Goal: Transaction & Acquisition: Book appointment/travel/reservation

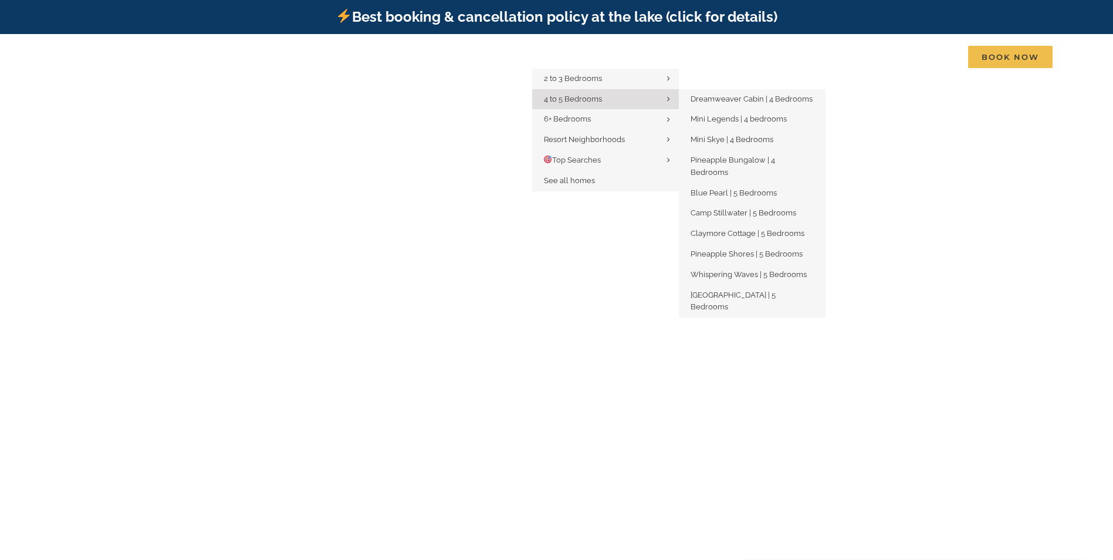
click at [595, 96] on span "4 to 5 Bedrooms" at bounding box center [573, 99] width 58 height 9
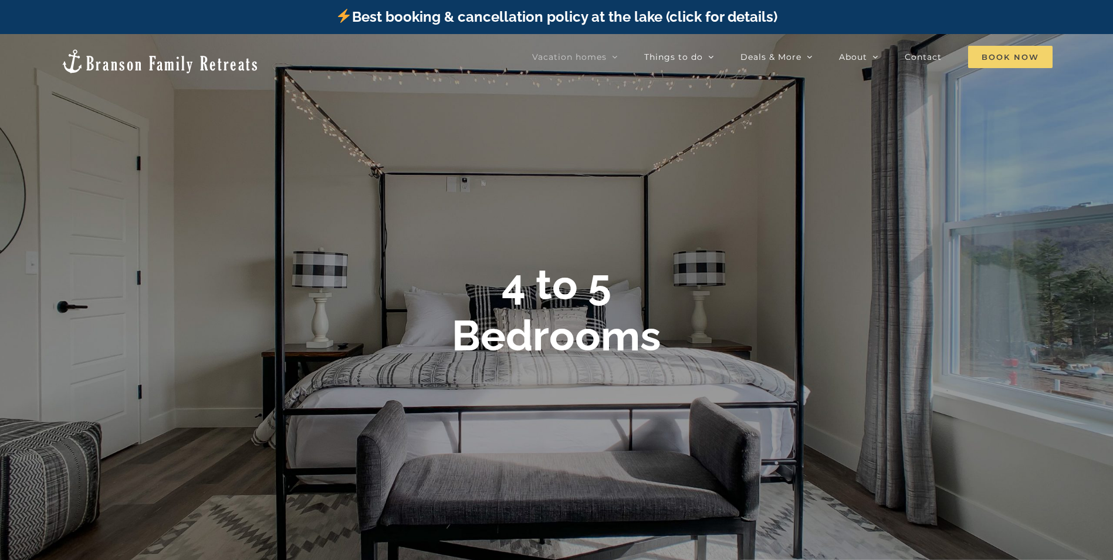
click at [999, 56] on span "Book Now" at bounding box center [1010, 57] width 85 height 22
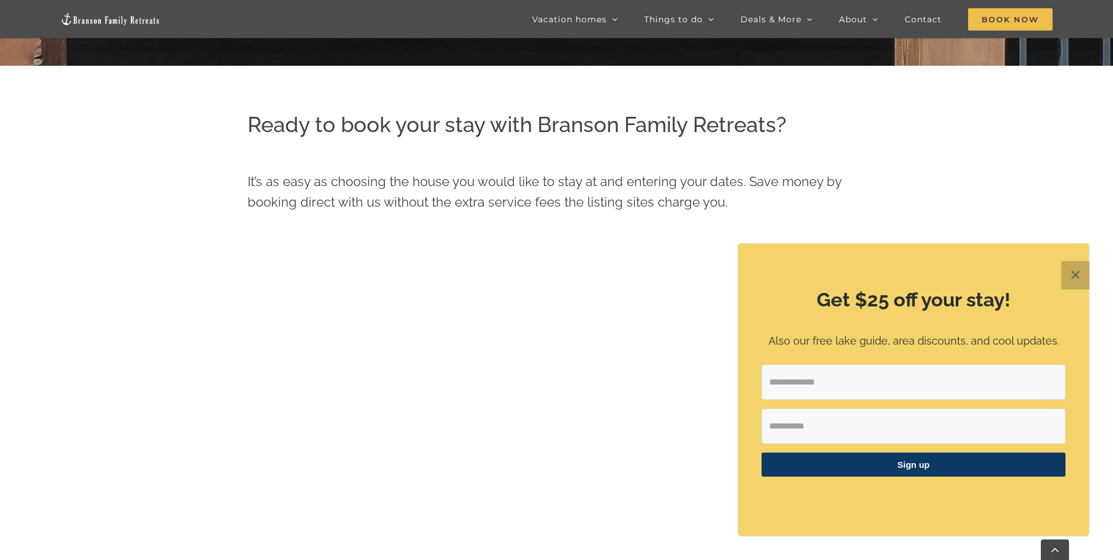
scroll to position [677, 0]
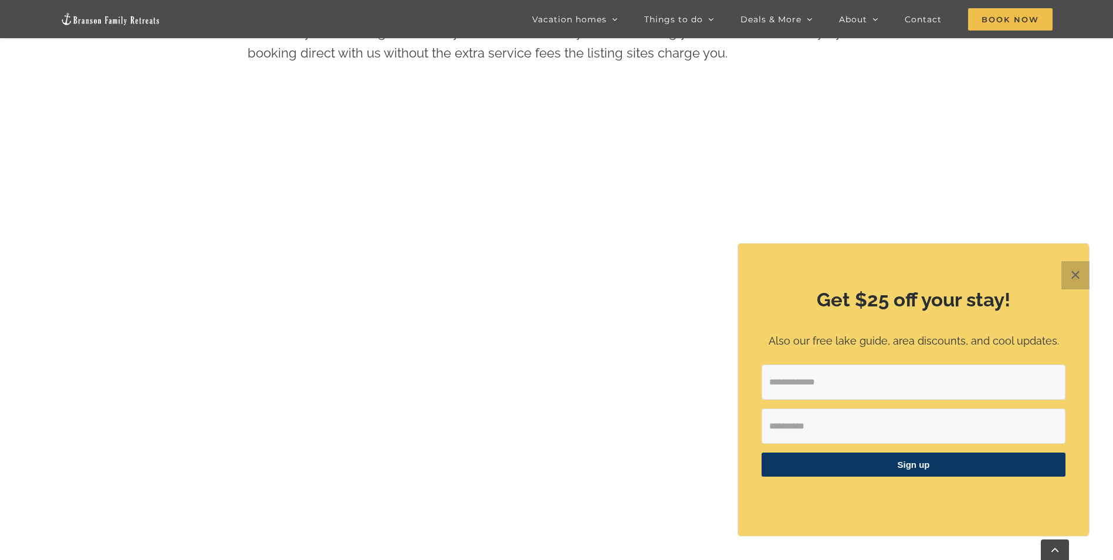
click at [1076, 275] on button "✕" at bounding box center [1076, 275] width 28 height 28
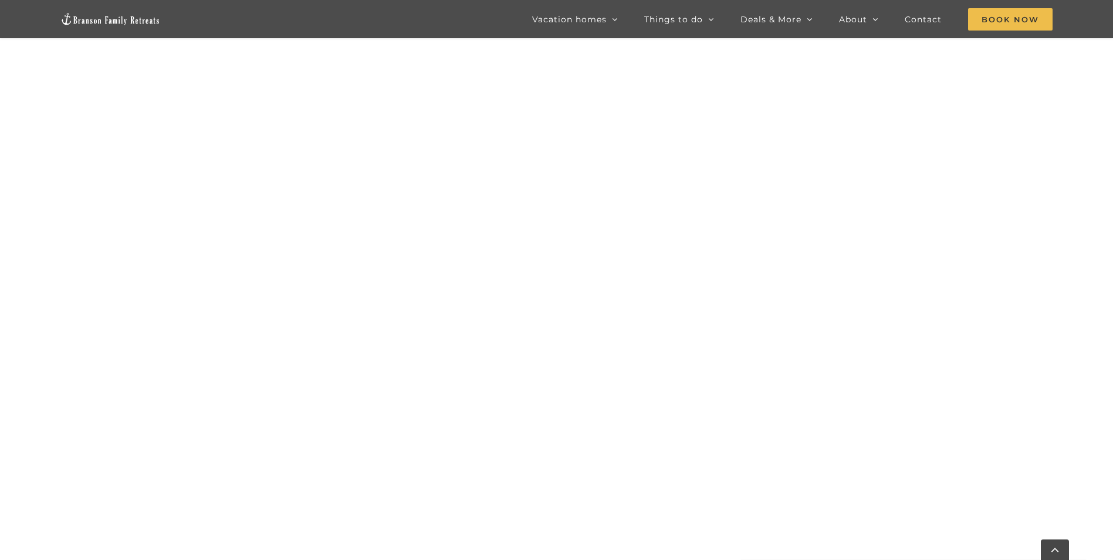
scroll to position [912, 0]
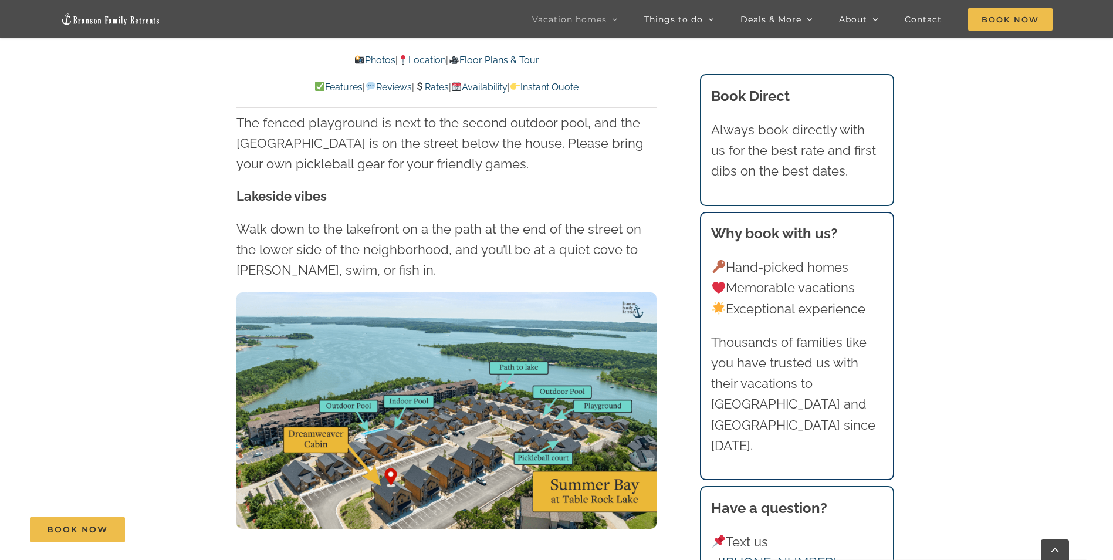
scroll to position [3111, 0]
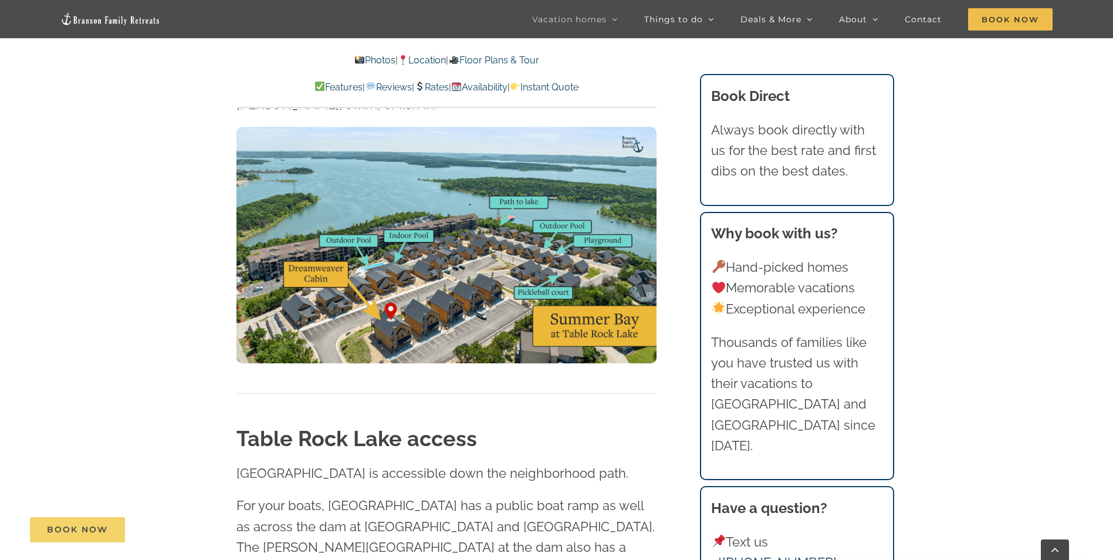
click at [96, 535] on link "Book Now" at bounding box center [77, 529] width 95 height 25
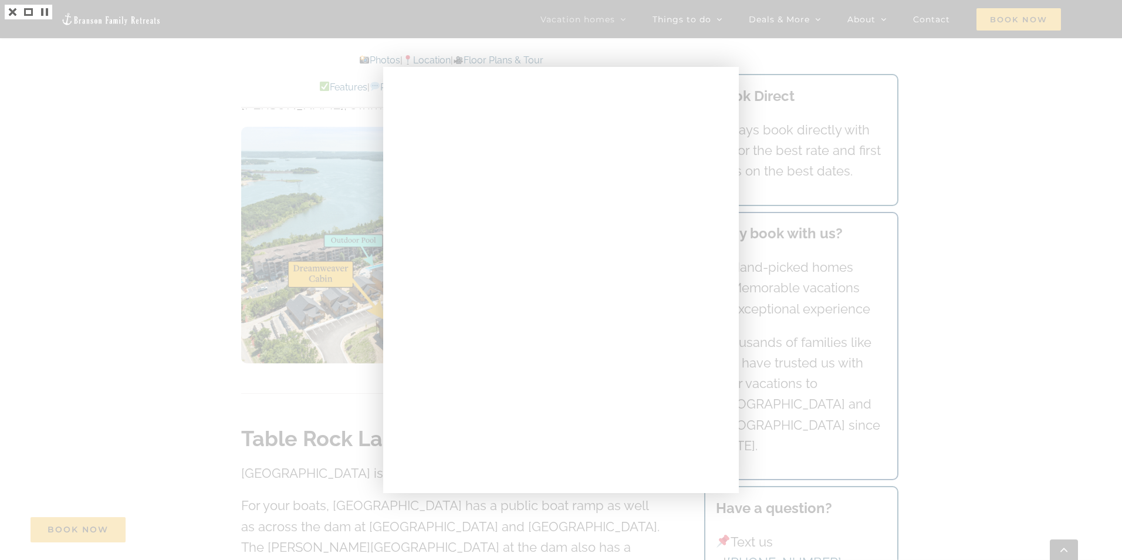
drag, startPoint x: 170, startPoint y: 137, endPoint x: 173, endPoint y: 130, distance: 7.6
click at [170, 137] on div at bounding box center [561, 280] width 1122 height 560
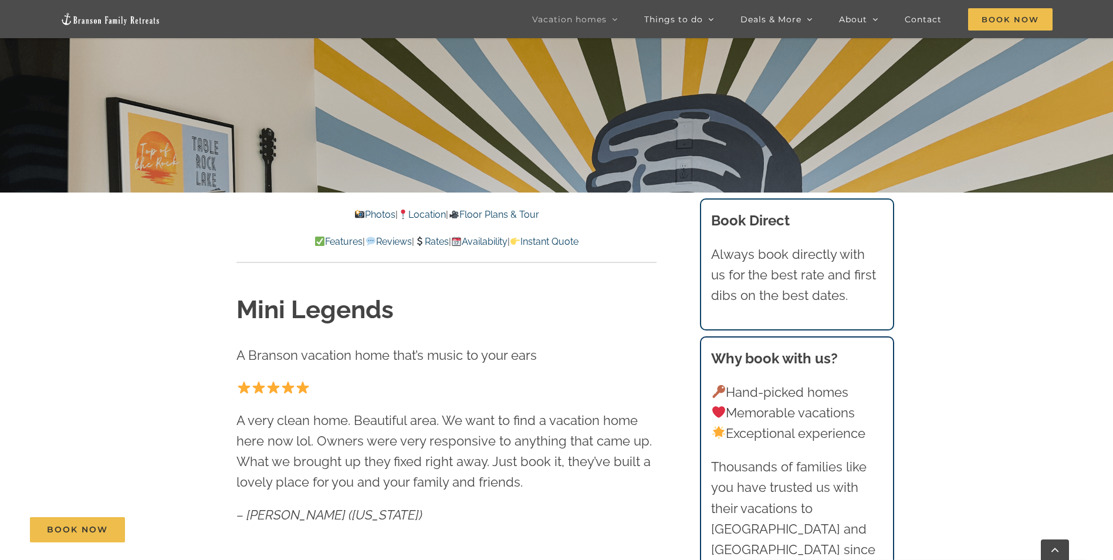
scroll to position [411, 0]
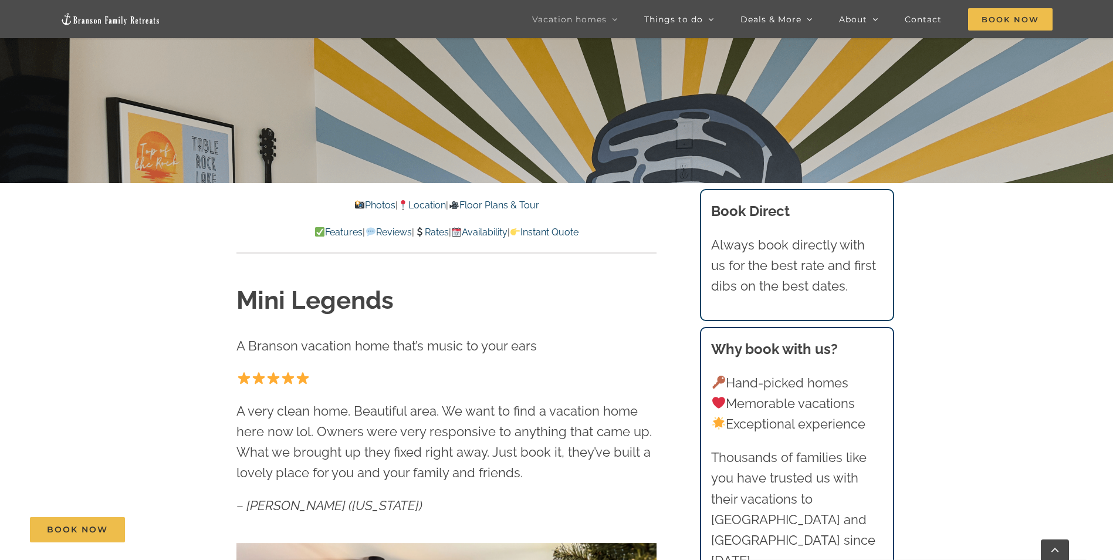
click at [424, 227] on link "Rates" at bounding box center [431, 232] width 35 height 11
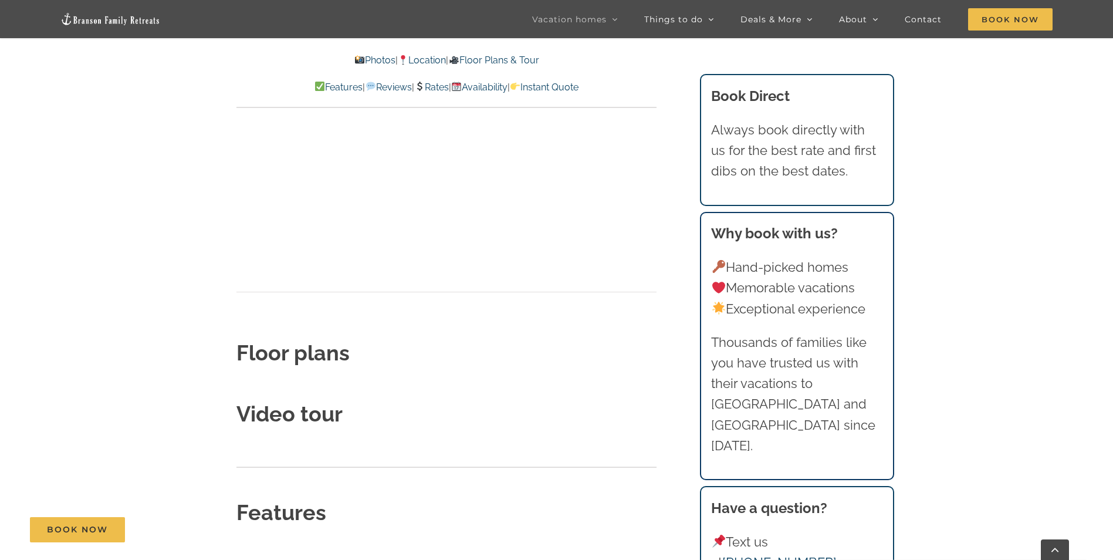
scroll to position [3878, 0]
click at [508, 87] on link "Availability" at bounding box center [479, 87] width 56 height 11
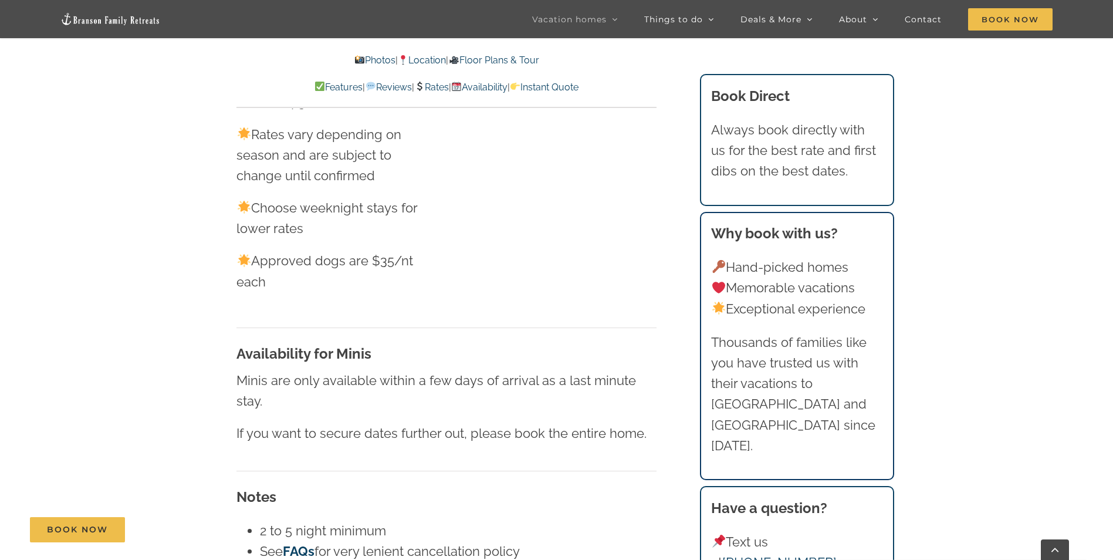
click at [579, 83] on link "Instant Quote" at bounding box center [544, 87] width 69 height 11
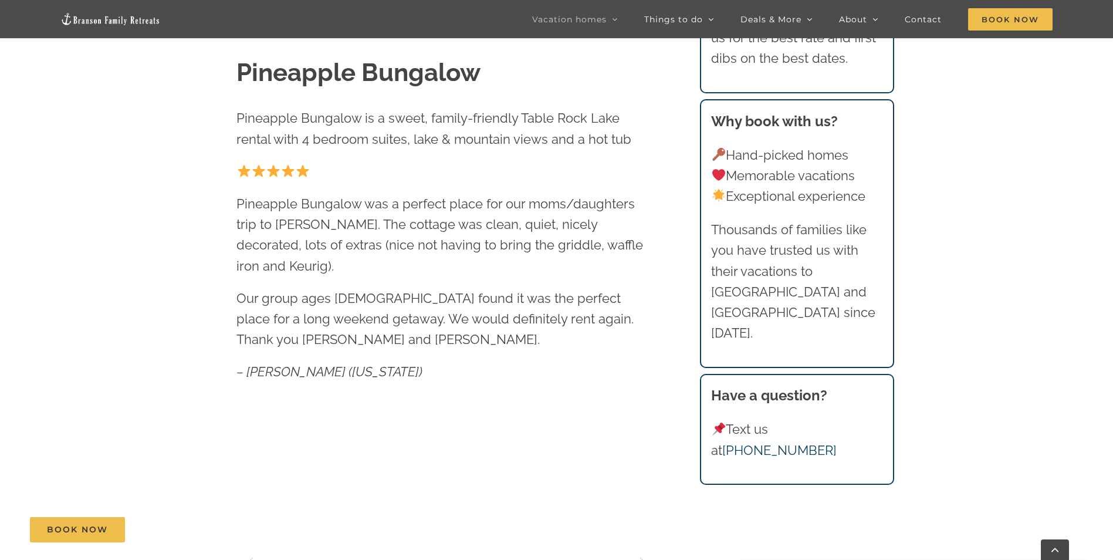
scroll to position [646, 0]
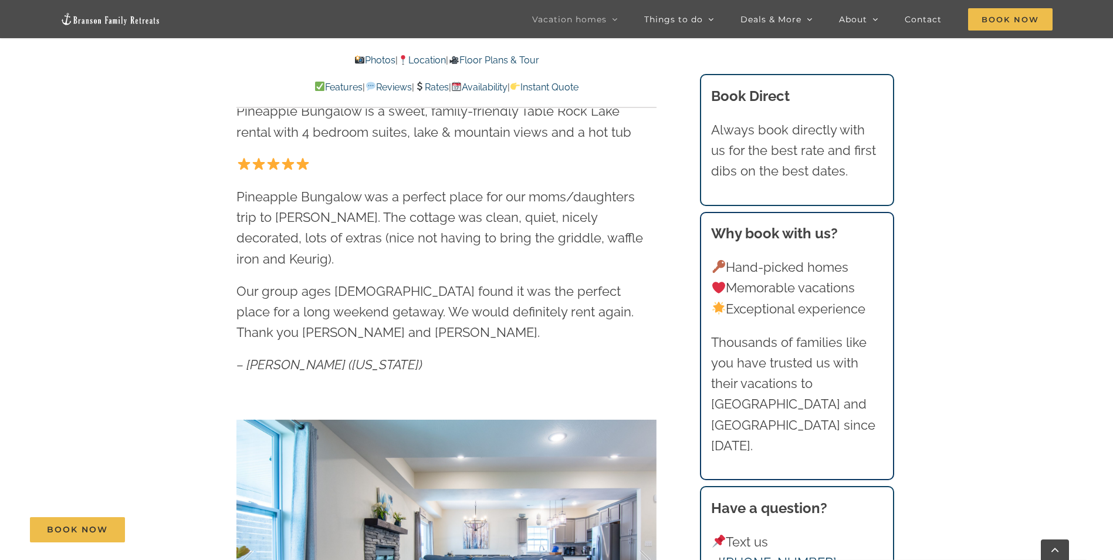
click at [440, 85] on link "Rates" at bounding box center [431, 87] width 35 height 11
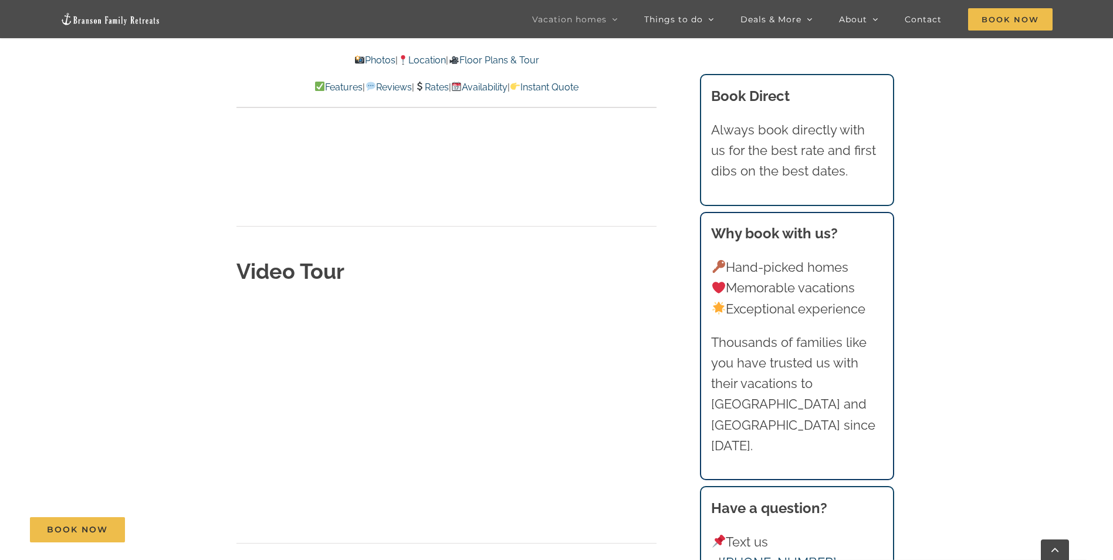
scroll to position [4124, 0]
click at [622, 315] on div "Video Tour Floor Plans" at bounding box center [447, 565] width 420 height 616
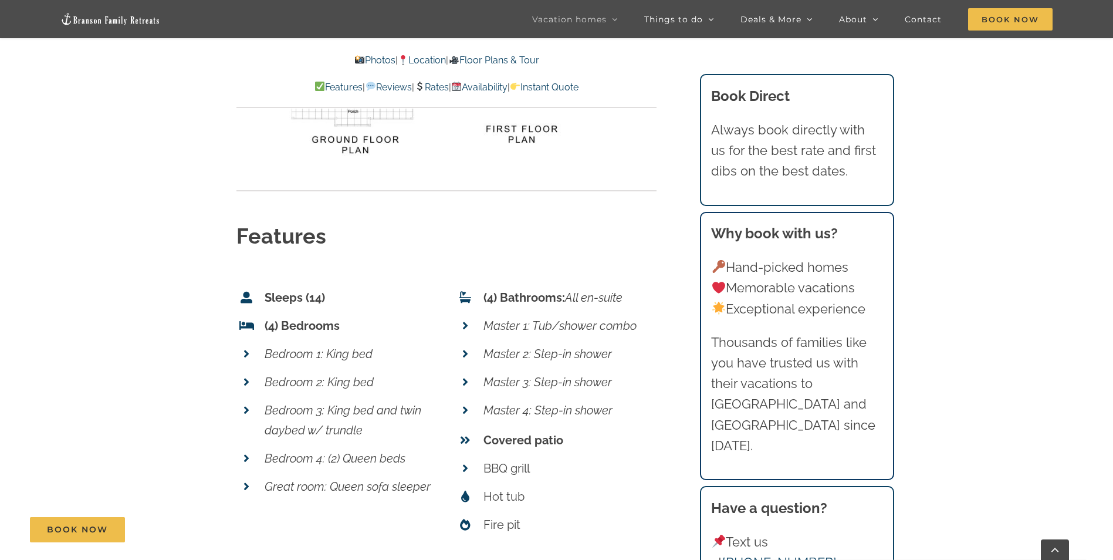
scroll to position [4594, 0]
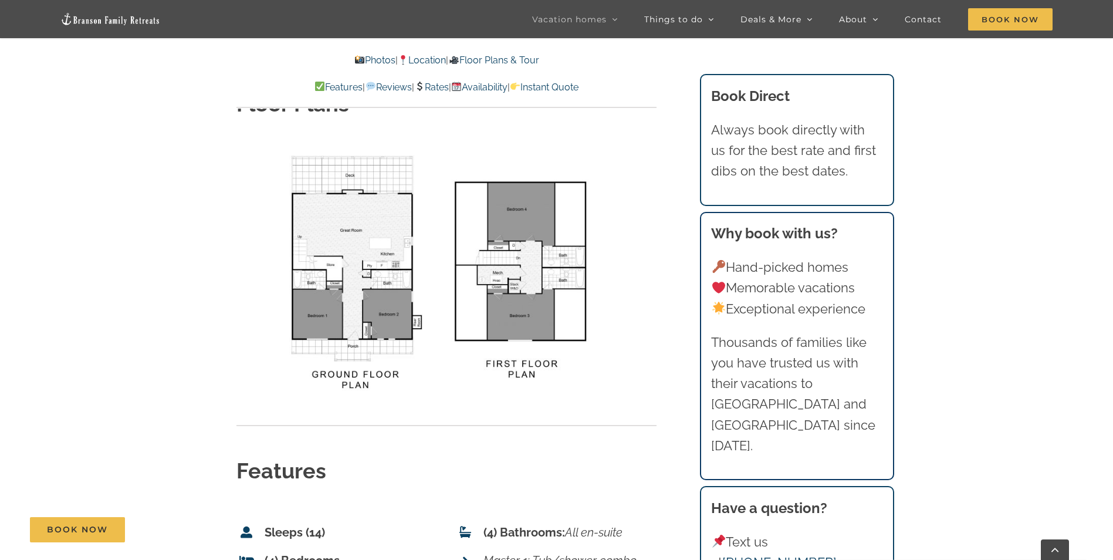
click at [579, 85] on link "Instant Quote" at bounding box center [544, 87] width 69 height 11
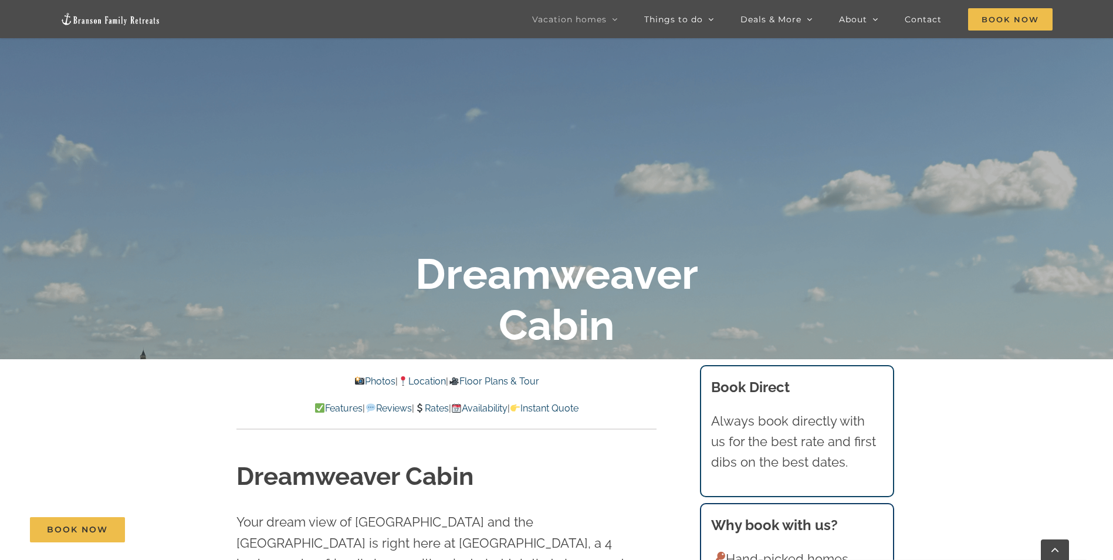
click at [579, 406] on link "Instant Quote" at bounding box center [544, 408] width 69 height 11
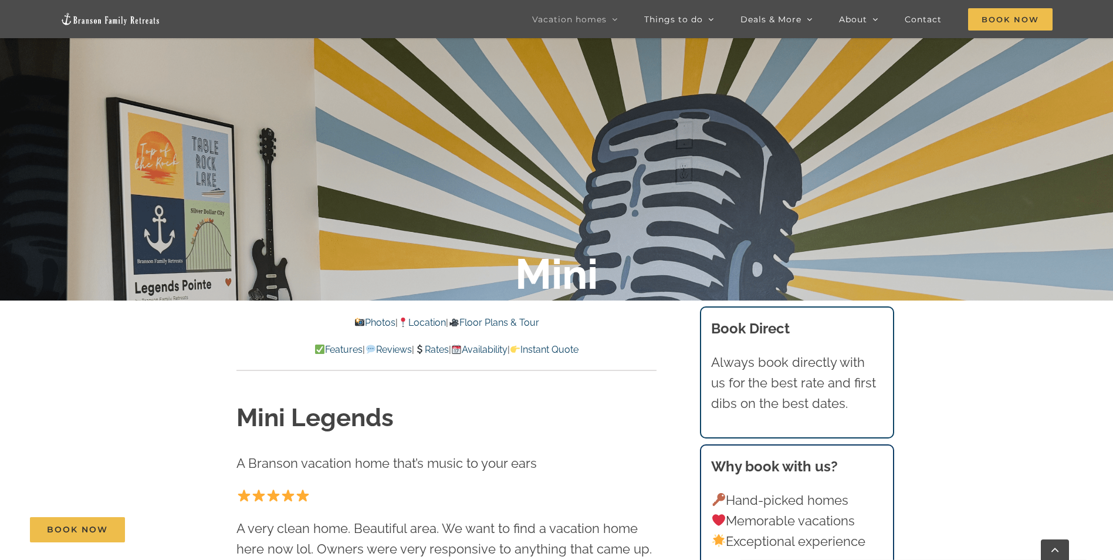
click at [579, 349] on link "Instant Quote" at bounding box center [544, 349] width 69 height 11
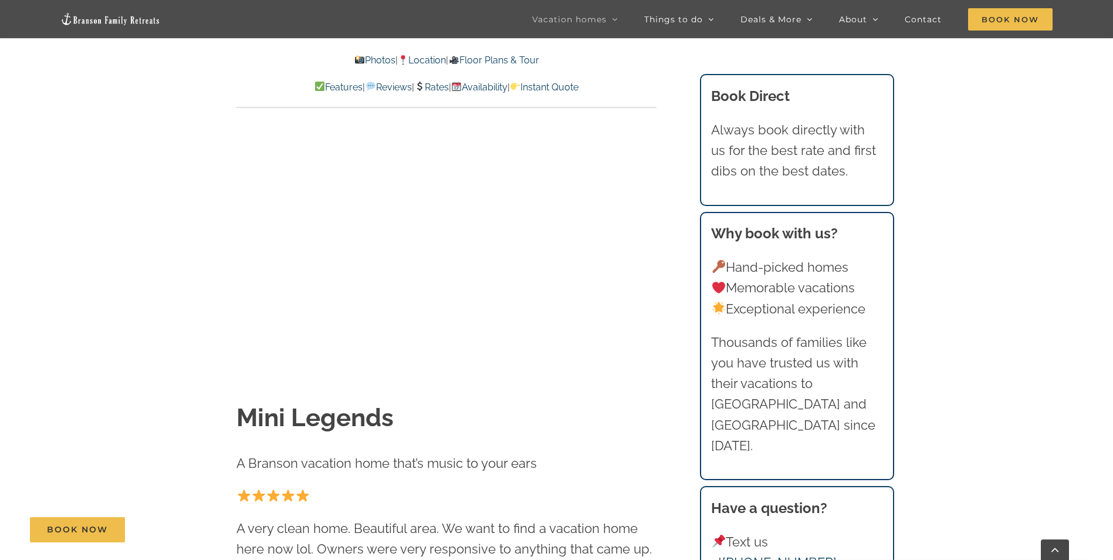
scroll to position [6905, 0]
